Goal: Task Accomplishment & Management: Complete application form

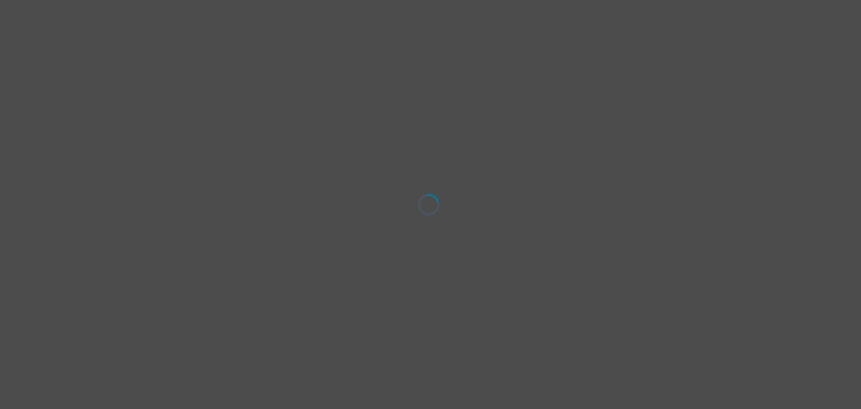
select select "[DEMOGRAPHIC_DATA]"
select select "she/her"
select select "Partnered"
select select "Bachelor degree"
select select "Google Search"
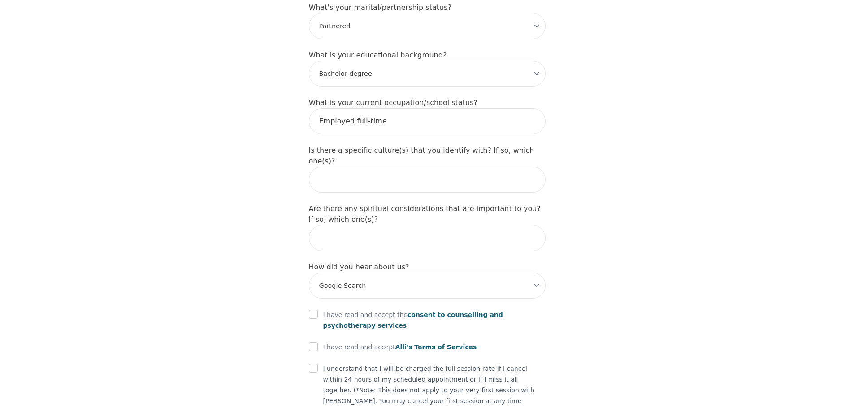
scroll to position [950, 0]
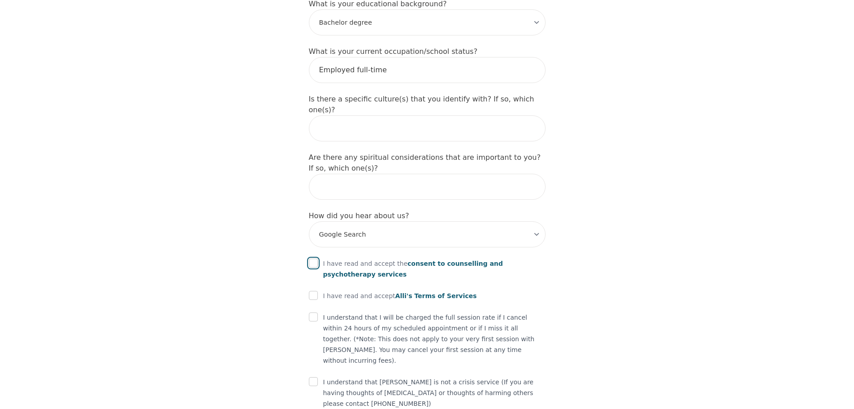
click at [311, 258] on input "checkbox" at bounding box center [313, 262] width 9 height 9
checkbox input "true"
click at [312, 291] on input "checkbox" at bounding box center [313, 295] width 9 height 9
checkbox input "true"
click at [315, 312] on input "checkbox" at bounding box center [313, 316] width 9 height 9
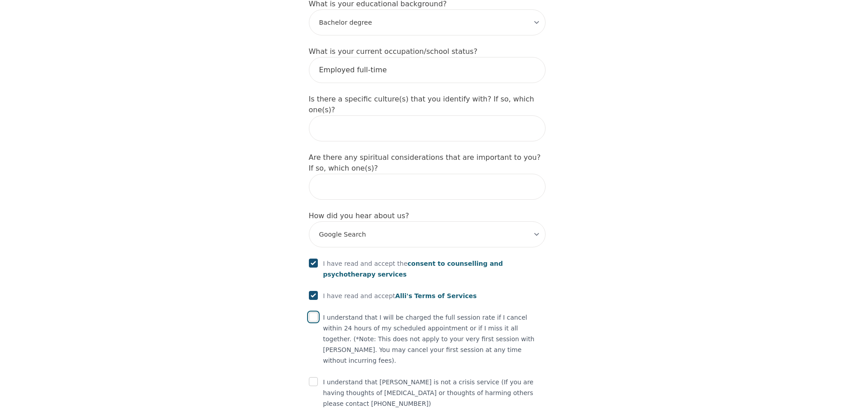
checkbox input "true"
click at [313, 377] on input "checkbox" at bounding box center [313, 381] width 9 height 9
checkbox input "true"
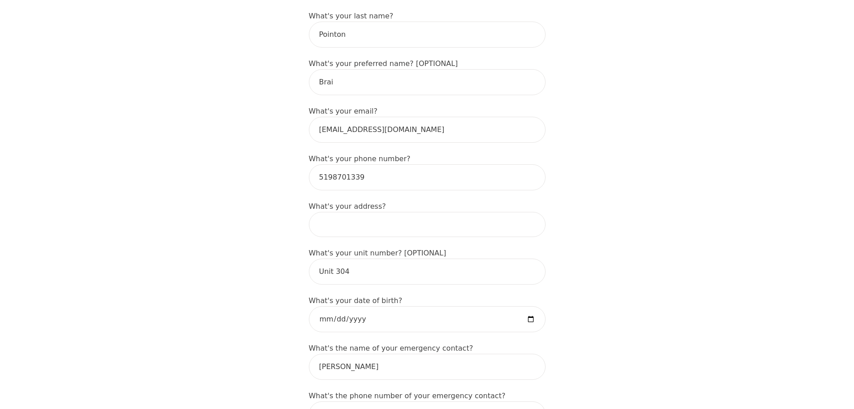
scroll to position [203, 0]
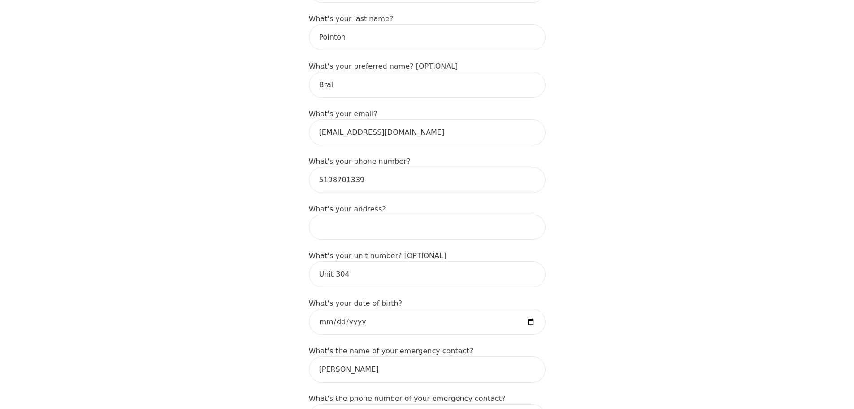
click at [345, 214] on input at bounding box center [427, 226] width 237 height 25
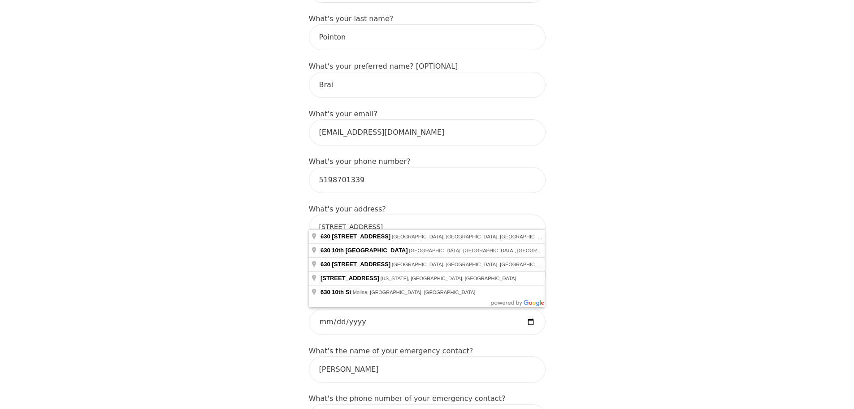
type input "[STREET_ADDRESS]"
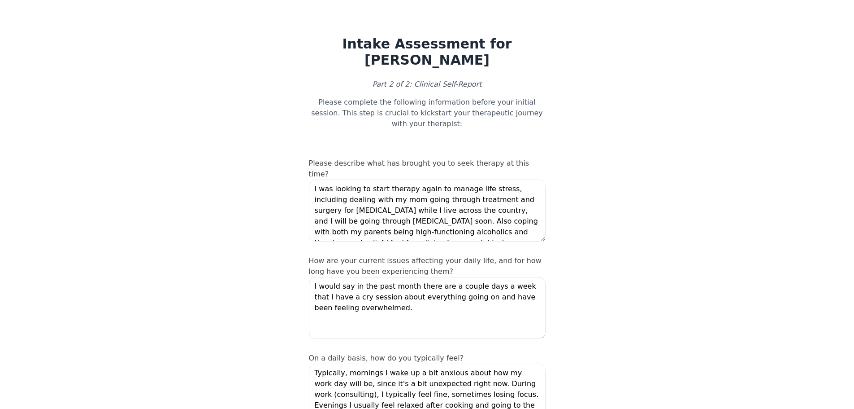
click at [530, 179] on textarea "I was looking to start therapy again to manage life stress, including dealing w…" at bounding box center [427, 210] width 237 height 62
click at [525, 191] on textarea "I was looking to start therapy again to manage life stress, including dealing w…" at bounding box center [427, 210] width 237 height 62
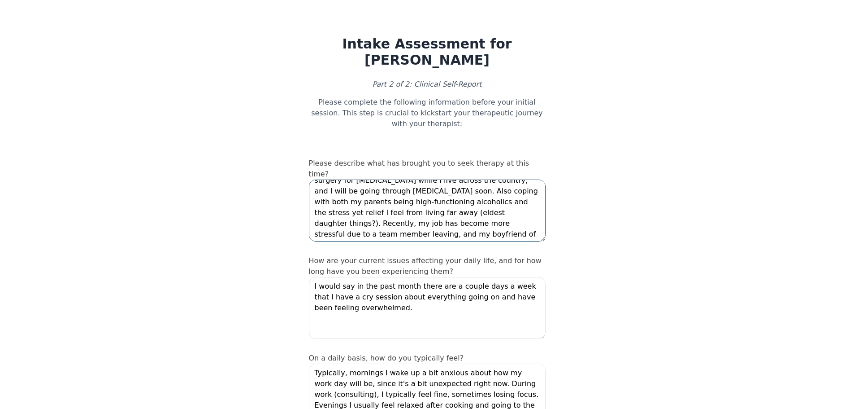
click at [478, 191] on textarea "I was looking to start therapy again to manage life stress, including dealing w…" at bounding box center [427, 210] width 237 height 62
click at [394, 185] on textarea "I was looking to start therapy again to manage life stress, including dealing w…" at bounding box center [427, 210] width 237 height 62
click at [513, 192] on textarea "I was looking to start therapy again to manage life stress, including dealing w…" at bounding box center [427, 210] width 237 height 62
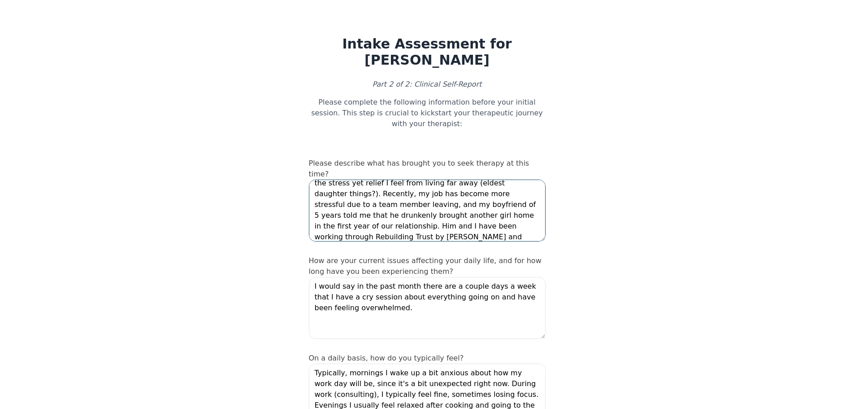
click at [360, 197] on textarea "I was looking to start therapy again to manage life stress, including dealing w…" at bounding box center [427, 210] width 237 height 62
click at [448, 191] on textarea "I was looking to start therapy again to manage life stress, including dealing w…" at bounding box center [427, 210] width 237 height 62
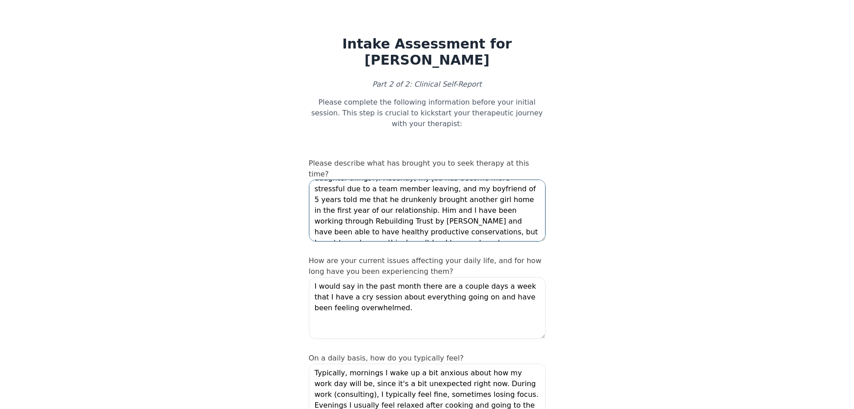
click at [487, 206] on textarea "I was looking to start therapy again to manage life stress, including dealing w…" at bounding box center [427, 210] width 237 height 62
click at [513, 210] on textarea "I was looking to start therapy again to manage life stress, including dealing w…" at bounding box center [427, 210] width 237 height 62
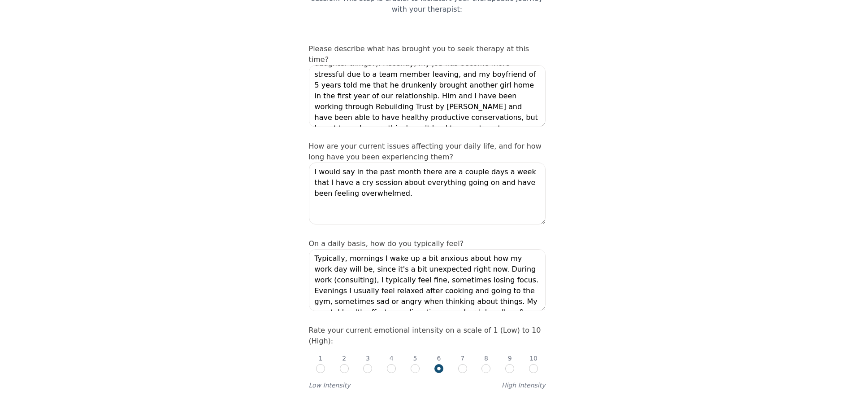
scroll to position [120, 0]
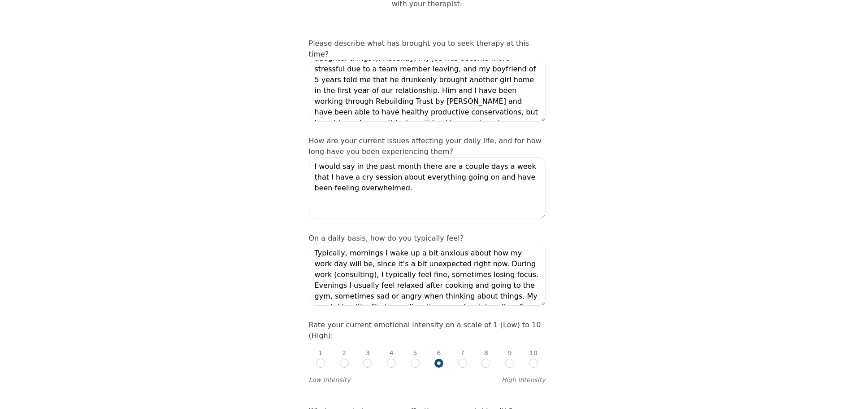
click at [421, 170] on textarea "I would say in the past month there are a couple days a week that I have a cry …" at bounding box center [427, 188] width 237 height 62
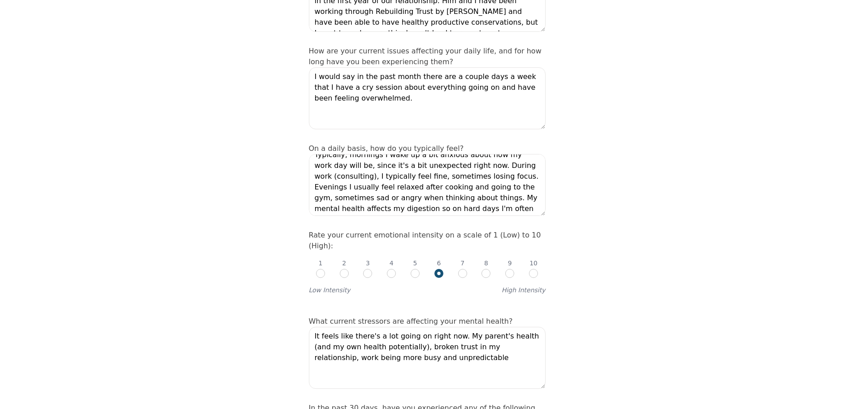
scroll to position [11, 0]
click at [373, 165] on textarea "Typically, mornings I wake up a bit anxious about how my work day will be, sinc…" at bounding box center [427, 185] width 237 height 62
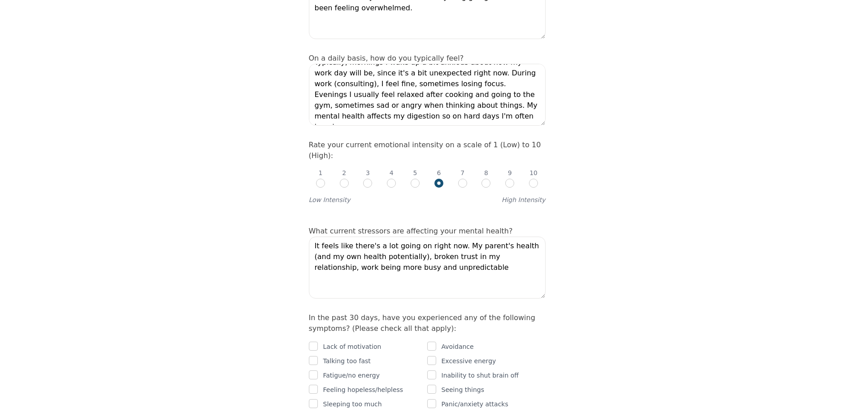
scroll to position [299, 0]
click at [448, 95] on textarea "Typically, mornings I wake up a bit anxious about how my work day will be, sinc…" at bounding box center [427, 95] width 237 height 62
drag, startPoint x: 454, startPoint y: 95, endPoint x: 413, endPoint y: 95, distance: 41.3
click at [413, 95] on textarea "Typically, mornings I wake up a bit anxious about how my work day will be, sinc…" at bounding box center [427, 95] width 237 height 62
type textarea "Typically, mornings I wake up a bit anxious about how my work day will be, sinc…"
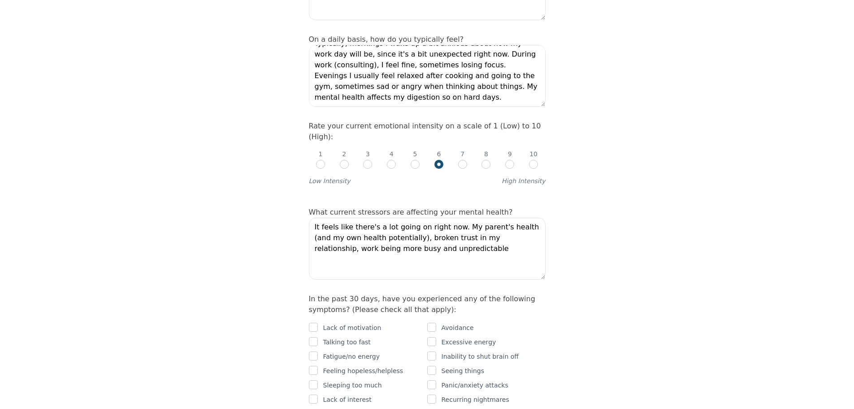
scroll to position [329, 0]
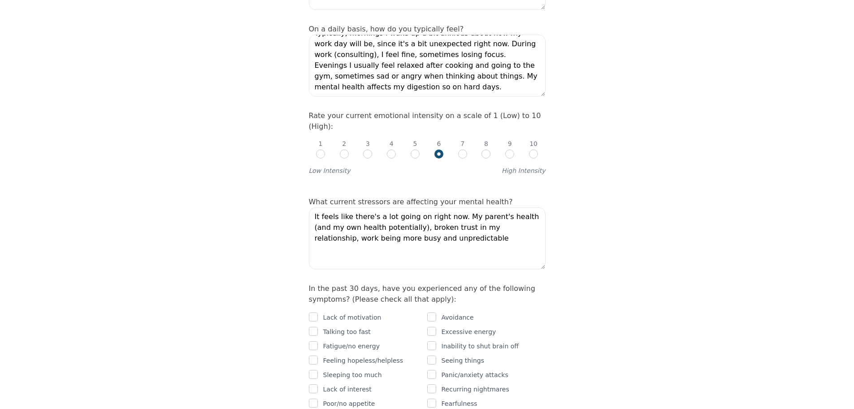
click at [438, 216] on textarea "It feels like there's a lot going on right now. My parent's health (and my own …" at bounding box center [427, 238] width 237 height 62
click at [423, 207] on textarea "It feels like there's a lot going on right now. My parent's health (and my own …" at bounding box center [427, 238] width 237 height 62
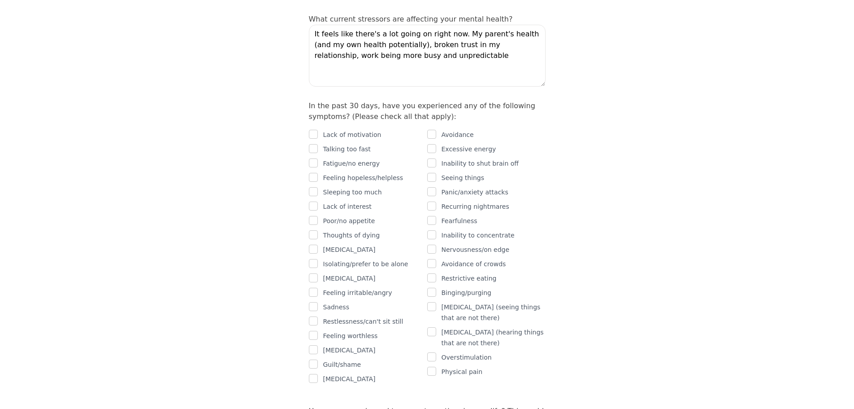
scroll to position [508, 0]
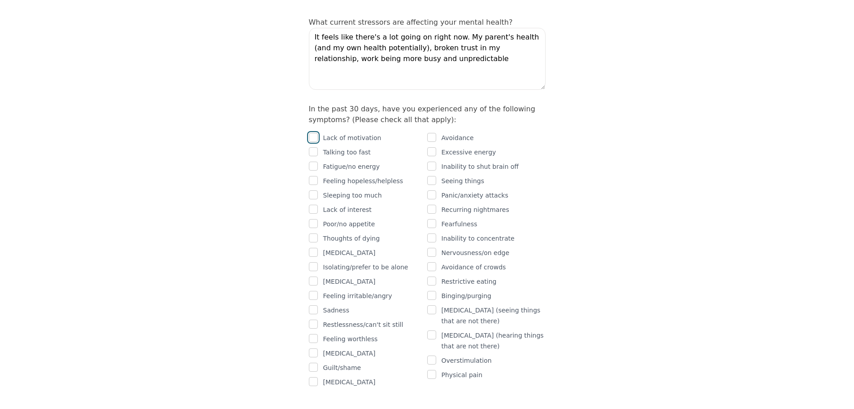
click at [317, 133] on input "checkbox" at bounding box center [313, 137] width 9 height 9
checkbox input "true"
drag, startPoint x: 560, startPoint y: 132, endPoint x: 547, endPoint y: 126, distance: 14.4
click at [431, 161] on input "checkbox" at bounding box center [431, 165] width 9 height 9
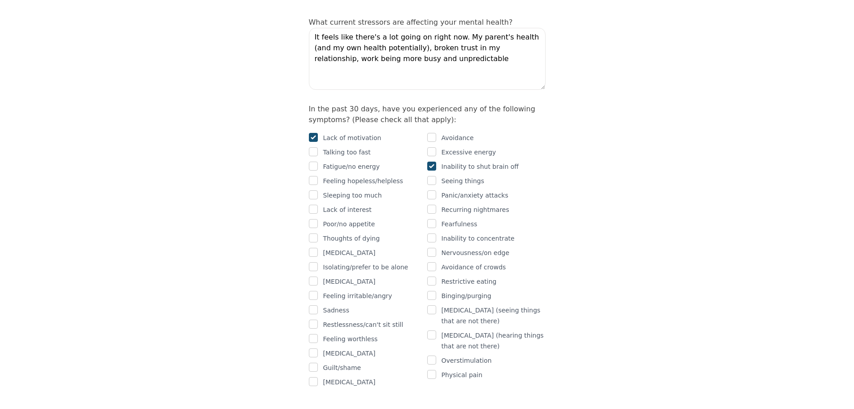
checkbox input "true"
click at [543, 175] on div "Seeing things" at bounding box center [486, 180] width 118 height 11
click at [432, 248] on input "checkbox" at bounding box center [431, 252] width 9 height 9
checkbox input "true"
drag, startPoint x: 578, startPoint y: 227, endPoint x: 543, endPoint y: 234, distance: 35.6
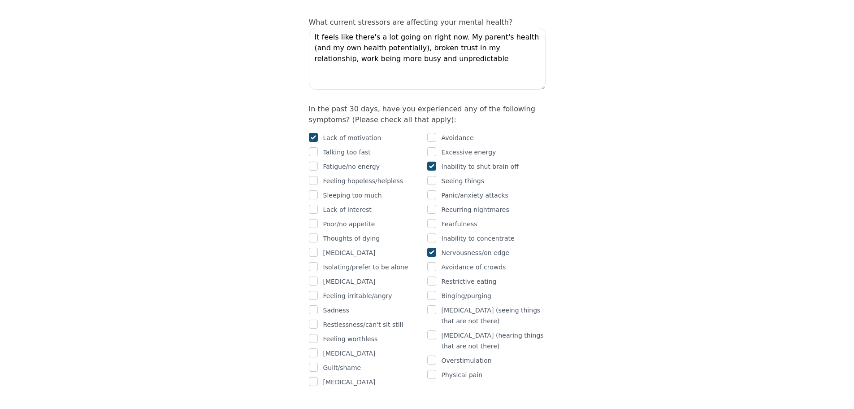
click at [435, 355] on input "checkbox" at bounding box center [431, 359] width 9 height 9
checkbox input "true"
click at [315, 305] on input "checkbox" at bounding box center [313, 309] width 9 height 9
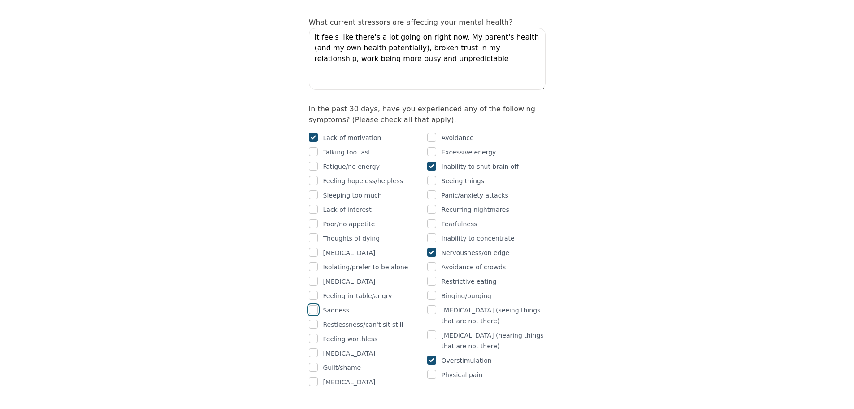
checkbox input "true"
click at [315, 291] on input "checkbox" at bounding box center [313, 295] width 9 height 9
checkbox input "true"
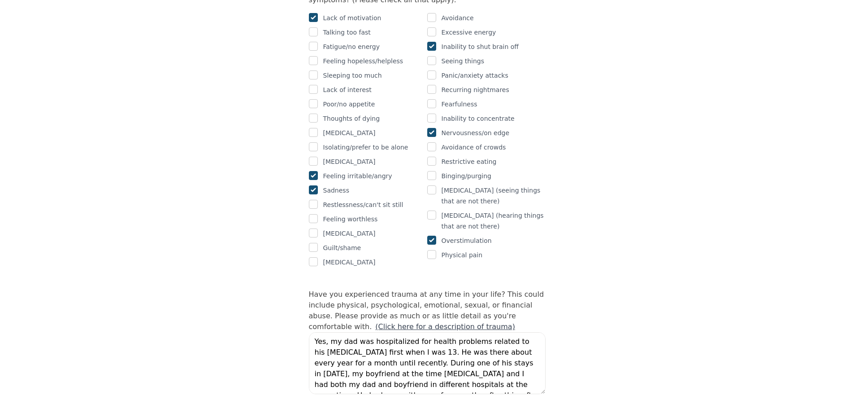
click at [204, 256] on div "Intake Assessment for [PERSON_NAME] Part 2 of 2: Clinical Self-Report Please co…" at bounding box center [427, 395] width 854 height 1975
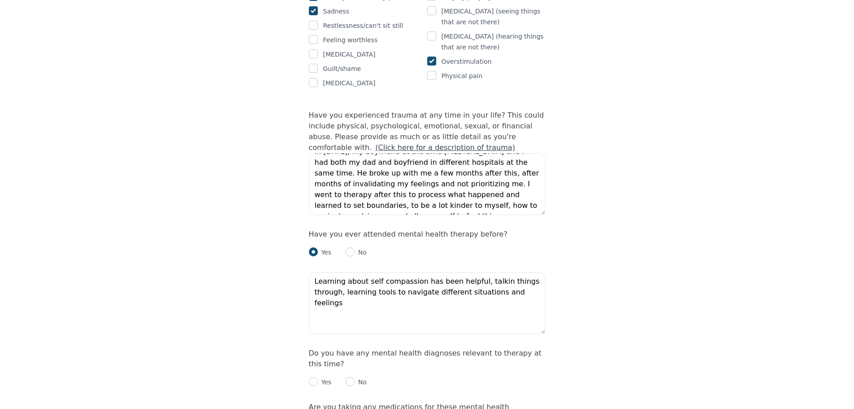
scroll to position [807, 0]
click at [602, 167] on div "Intake Assessment for [PERSON_NAME] Part 2 of 2: Clinical Self-Report Please co…" at bounding box center [427, 216] width 854 height 1975
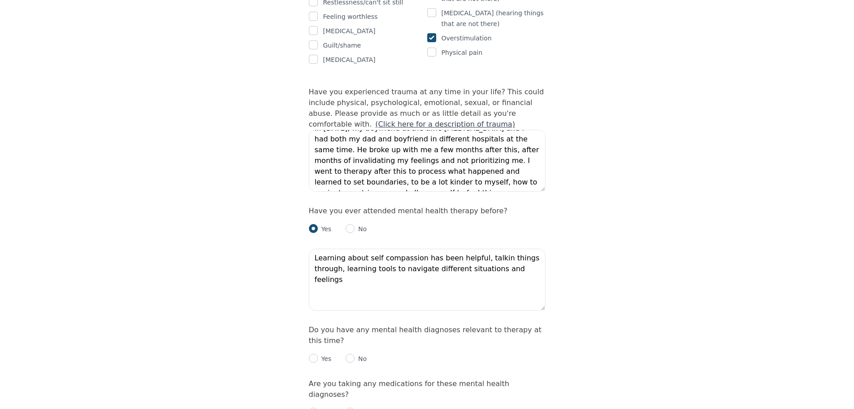
scroll to position [867, 0]
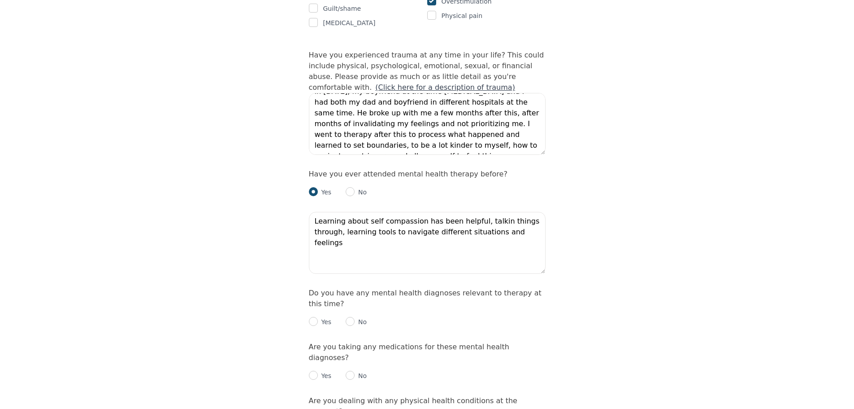
click at [287, 221] on div "Intake Assessment for [PERSON_NAME] Part 2 of 2: Clinical Self-Report Please co…" at bounding box center [427, 156] width 854 height 1975
click at [224, 225] on div "Intake Assessment for [PERSON_NAME] Part 2 of 2: Clinical Self-Report Please co…" at bounding box center [427, 156] width 854 height 1975
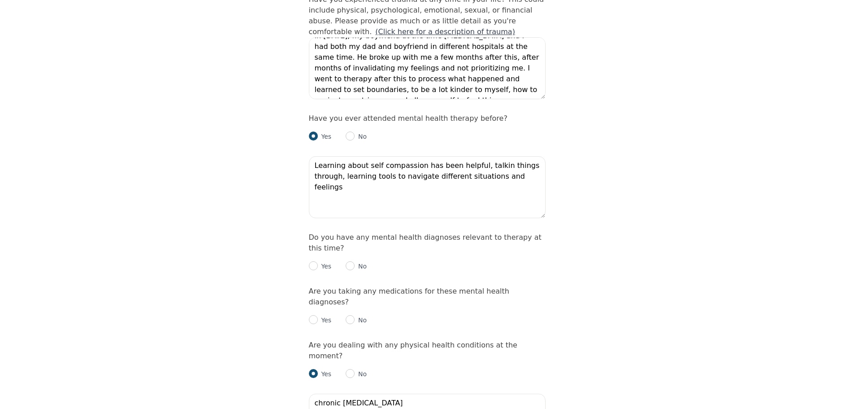
scroll to position [927, 0]
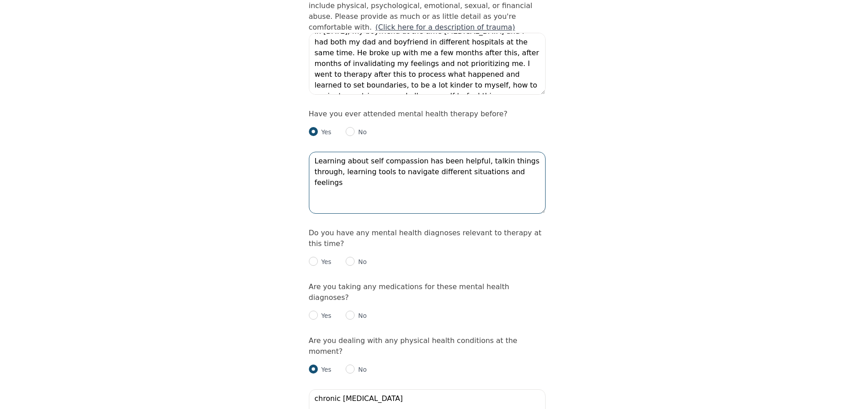
click at [542, 152] on textarea "Learning about self compassion has been helpful, talkin things through, learnin…" at bounding box center [427, 183] width 237 height 62
click at [566, 162] on div "Intake Assessment for [PERSON_NAME] Part 2 of 2: Clinical Self-Report Please co…" at bounding box center [427, 96] width 854 height 1975
click at [353, 152] on textarea "Learning about self compassion has been helpful, talkin things through, learnin…" at bounding box center [427, 183] width 237 height 62
click at [361, 152] on textarea "Learning about self compassion has been helpful, talkin things through, learnin…" at bounding box center [427, 183] width 237 height 62
click at [363, 152] on textarea "Learning about self compassion has been helpful, talkin things through, learnin…" at bounding box center [427, 183] width 237 height 62
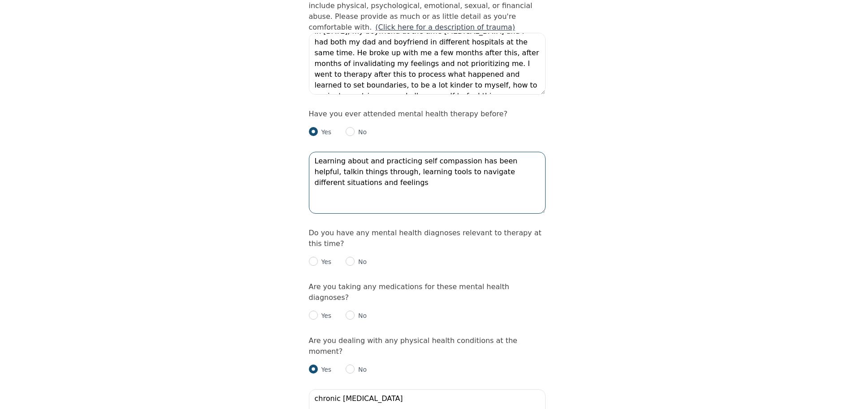
click at [542, 152] on textarea "Learning about and practicing self compassion has been helpful, talkin things t…" at bounding box center [427, 183] width 237 height 62
click at [503, 152] on textarea "Learning about and practicing self compassion has been helpful, talking things …" at bounding box center [427, 183] width 237 height 62
type textarea "Learning about and practicing self compassion has been helpful, talking things …"
click at [631, 141] on div "Intake Assessment for [PERSON_NAME] Part 2 of 2: Clinical Self-Report Please co…" at bounding box center [427, 96] width 854 height 1975
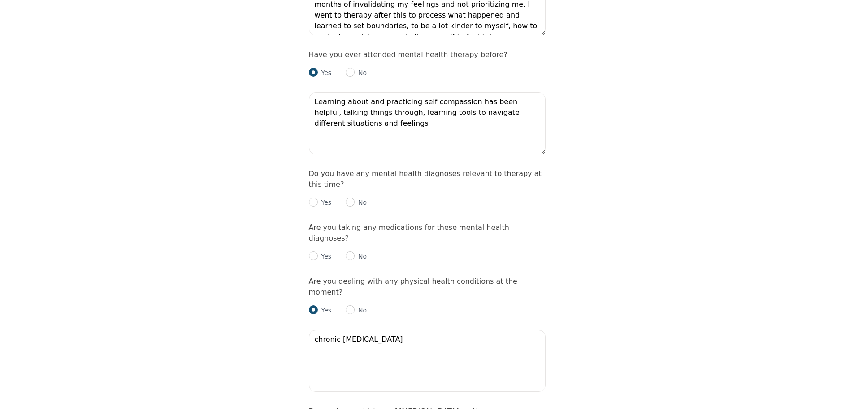
scroll to position [987, 0]
click at [262, 236] on div "Intake Assessment for [PERSON_NAME] Part 2 of 2: Clinical Self-Report Please co…" at bounding box center [427, 36] width 854 height 1975
click at [350, 197] on input "radio" at bounding box center [350, 201] width 9 height 9
radio input "true"
click at [352, 251] on input "radio" at bounding box center [350, 255] width 9 height 9
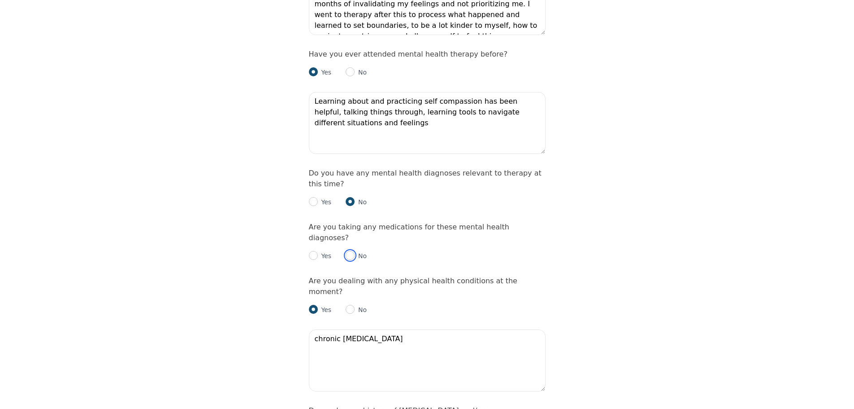
radio input "true"
click at [225, 239] on div "Intake Assessment for [PERSON_NAME] Part 2 of 2: Clinical Self-Report Please co…" at bounding box center [427, 36] width 854 height 1975
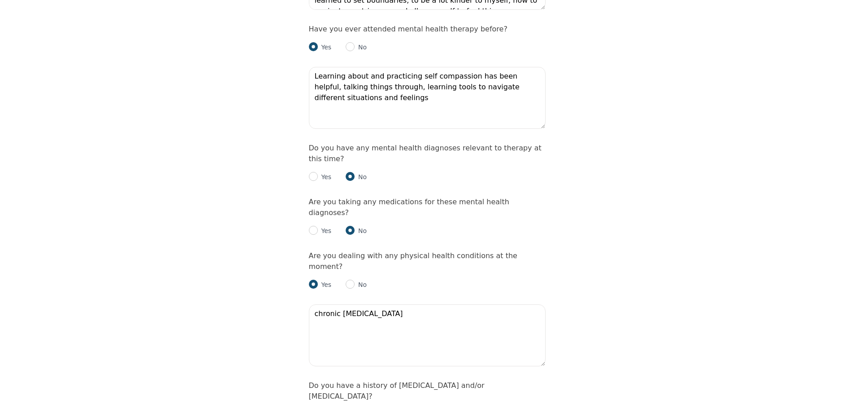
scroll to position [1076, 0]
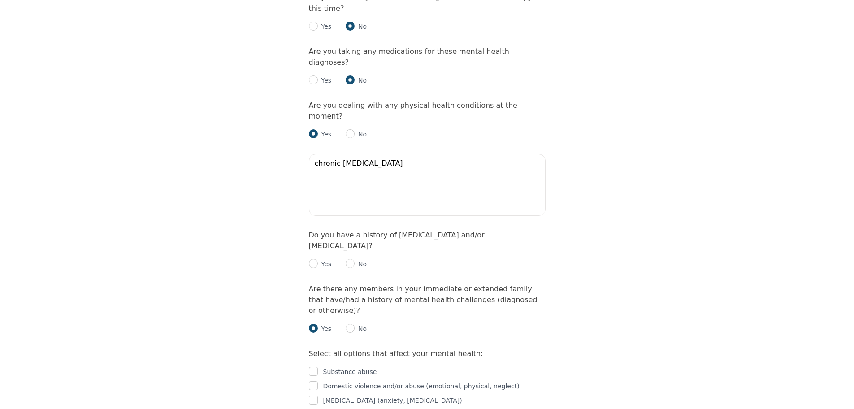
scroll to position [1166, 0]
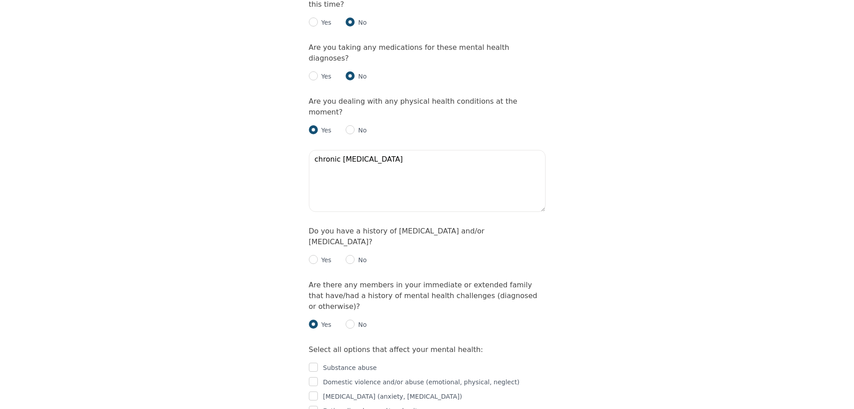
click at [355, 255] on p "No" at bounding box center [361, 259] width 12 height 9
click at [350, 255] on input "radio" at bounding box center [350, 259] width 9 height 9
radio input "true"
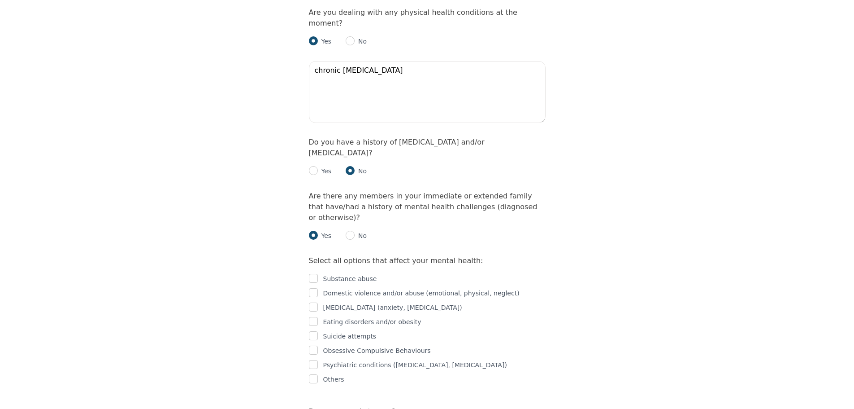
scroll to position [1256, 0]
click at [315, 273] on input "checkbox" at bounding box center [313, 277] width 9 height 9
checkbox input "true"
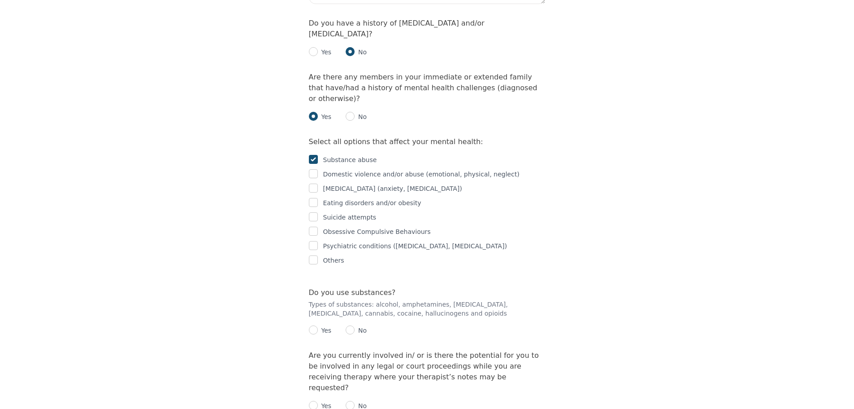
scroll to position [1375, 0]
click at [313, 182] on input "checkbox" at bounding box center [313, 186] width 9 height 9
checkbox input "true"
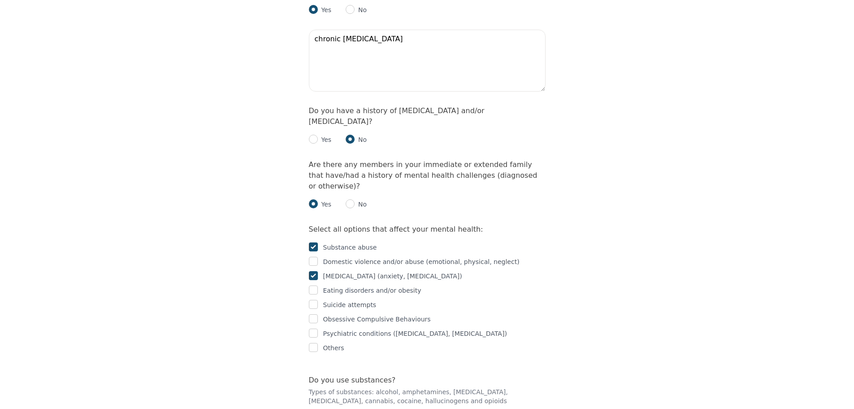
scroll to position [1286, 0]
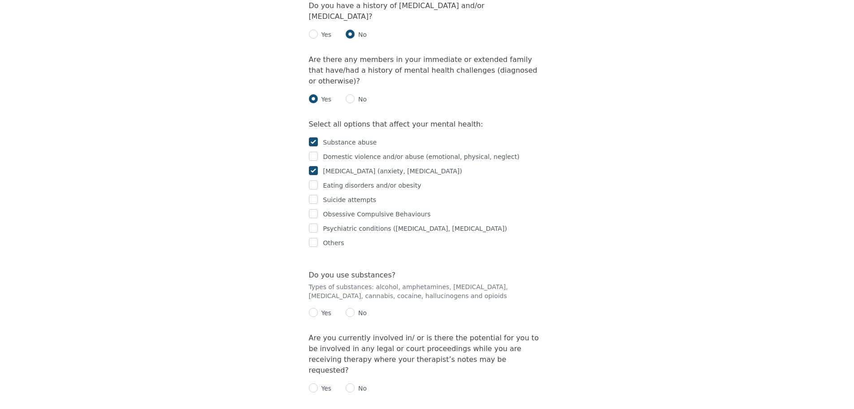
scroll to position [1405, 0]
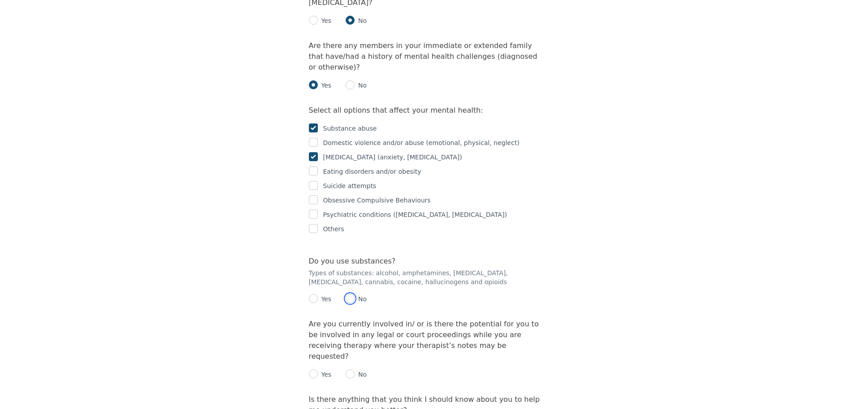
click at [350, 294] on input "radio" at bounding box center [350, 298] width 9 height 9
radio input "true"
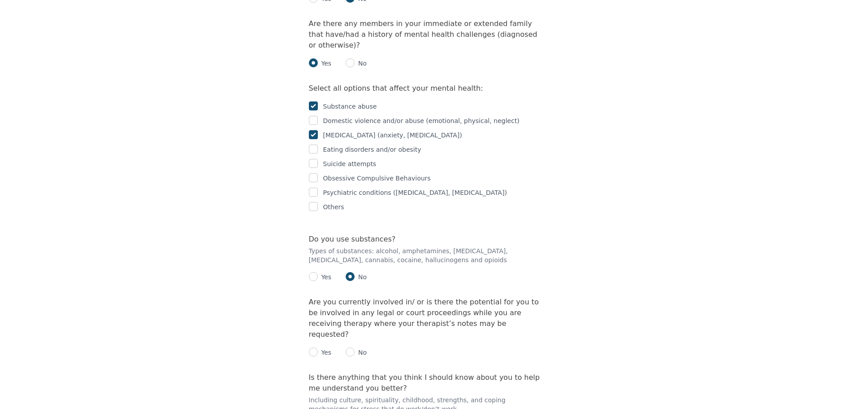
scroll to position [1465, 0]
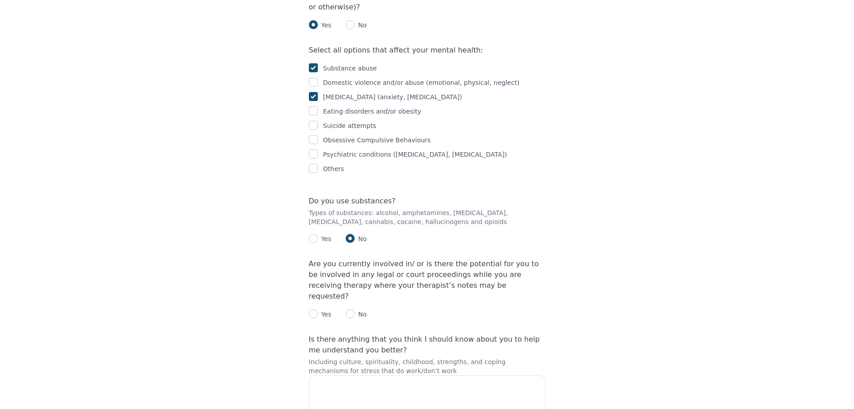
click at [340, 301] on div "Yes No" at bounding box center [427, 310] width 237 height 18
click at [349, 309] on input "radio" at bounding box center [350, 313] width 9 height 9
radio input "true"
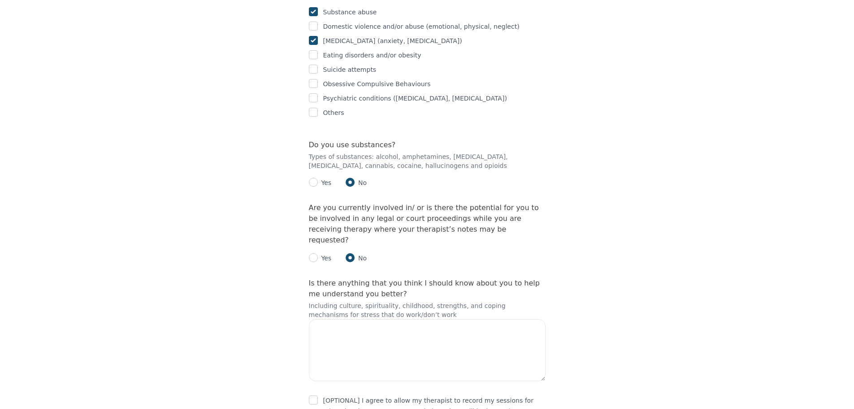
scroll to position [1527, 0]
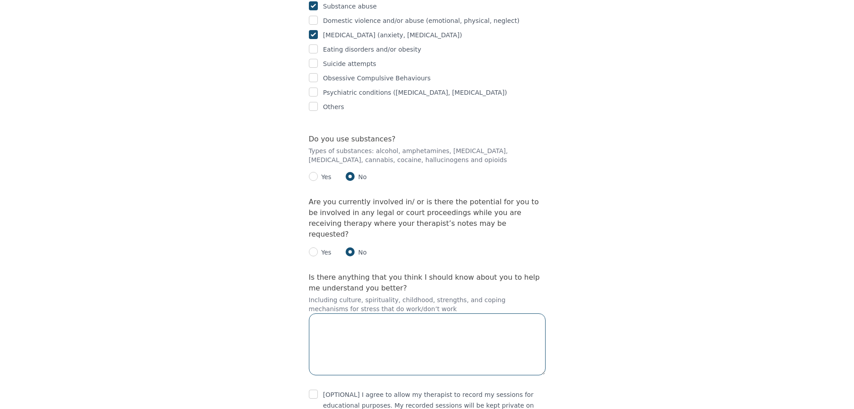
click at [354, 313] on textarea at bounding box center [427, 344] width 237 height 62
type textarea "C"
click at [317, 389] on input "checkbox" at bounding box center [313, 393] width 9 height 9
checkbox input "true"
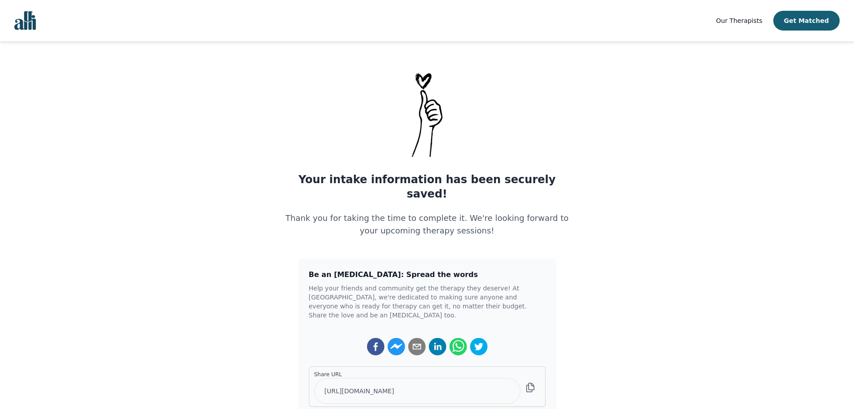
click at [123, 213] on main "Your intake information has been securely saved! Thank you for taking the time …" at bounding box center [427, 243] width 854 height 347
drag, startPoint x: 222, startPoint y: 151, endPoint x: 192, endPoint y: 6, distance: 148.4
click at [222, 150] on main "Your intake information has been securely saved! Thank you for taking the time …" at bounding box center [427, 243] width 854 height 347
click at [244, 197] on main "Your intake information has been securely saved! Thank you for taking the time …" at bounding box center [427, 243] width 854 height 347
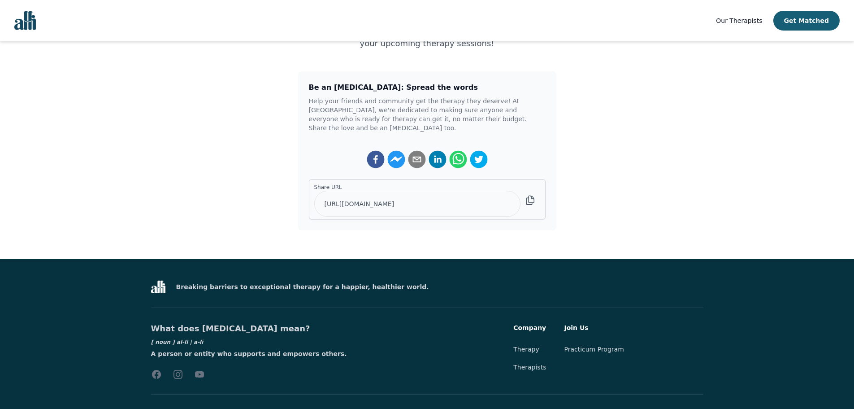
click at [278, 117] on div "Your intake information has been securely saved! Thank you for taking the time …" at bounding box center [427, 56] width 301 height 347
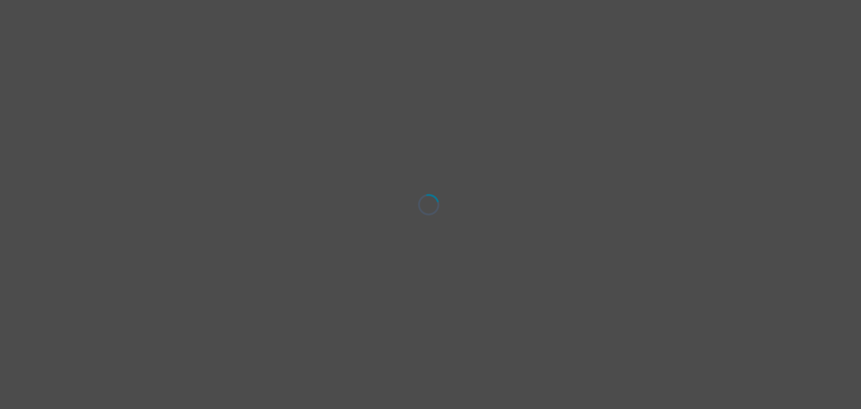
select select "[DEMOGRAPHIC_DATA]"
select select "she/her"
select select "Partnered"
select select "Bachelor degree"
select select "Google Search"
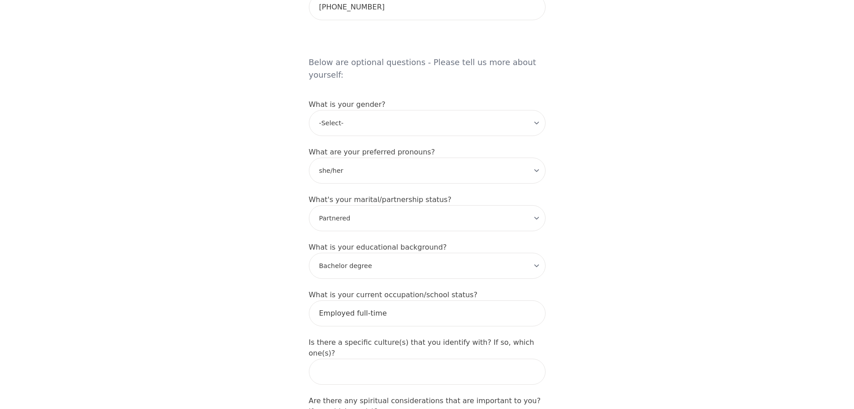
scroll to position [717, 0]
